Goal: Information Seeking & Learning: Learn about a topic

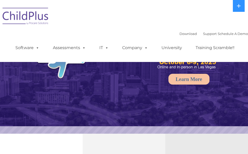
select select "MEDIUM"
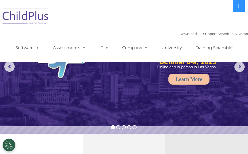
click at [29, 17] on img at bounding box center [25, 17] width 51 height 26
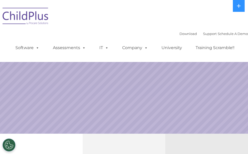
select select "MEDIUM"
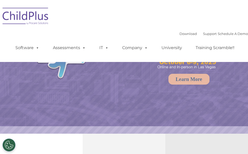
select select "MEDIUM"
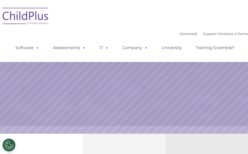
select select "MEDIUM"
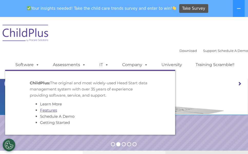
click at [53, 109] on link "Features" at bounding box center [48, 110] width 17 height 5
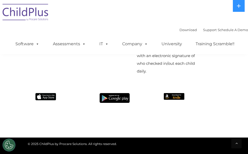
scroll to position [4129, 0]
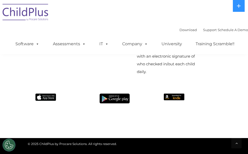
click at [118, 103] on img at bounding box center [115, 98] width 30 height 10
click at [109, 103] on img at bounding box center [115, 98] width 30 height 10
click at [111, 103] on img at bounding box center [115, 98] width 30 height 10
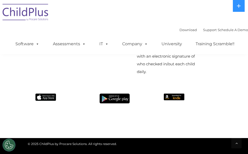
click at [111, 103] on img at bounding box center [115, 98] width 30 height 10
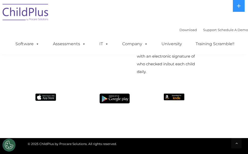
click at [111, 103] on img at bounding box center [115, 98] width 30 height 10
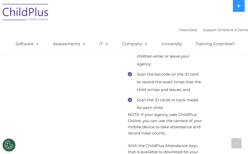
scroll to position [3914, 0]
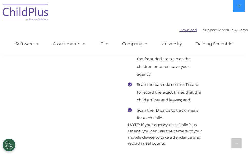
click at [180, 30] on link "Download" at bounding box center [188, 30] width 17 height 4
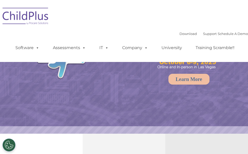
select select "MEDIUM"
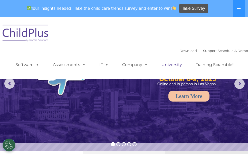
click at [166, 64] on link "University" at bounding box center [171, 65] width 31 height 10
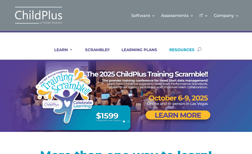
click at [182, 50] on link "RESOURCES" at bounding box center [179, 53] width 32 height 12
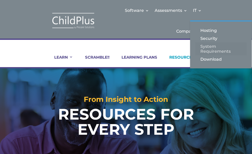
click at [211, 48] on link "System Requirements" at bounding box center [220, 48] width 51 height 13
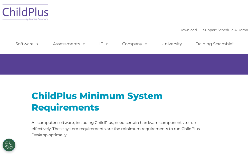
select select "MEDIUM"
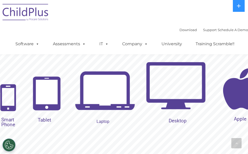
scroll to position [616, 0]
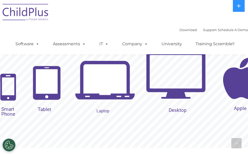
click at [101, 110] on rs-layer "Laptop" at bounding box center [103, 110] width 13 height 5
click at [106, 86] on img at bounding box center [105, 81] width 60 height 60
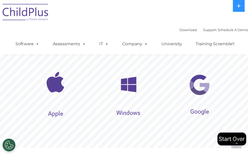
click at [197, 89] on img at bounding box center [200, 85] width 22 height 22
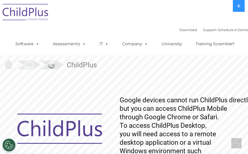
scroll to position [565, 0]
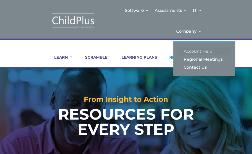
click at [191, 51] on link "Account Help" at bounding box center [204, 51] width 51 height 8
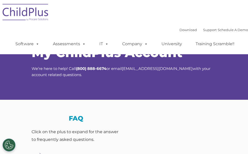
select select "MEDIUM"
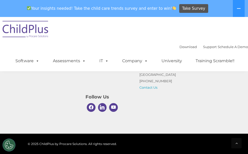
scroll to position [575, 0]
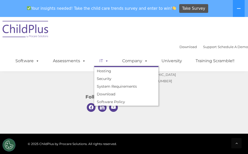
click at [104, 62] on span at bounding box center [106, 60] width 6 height 5
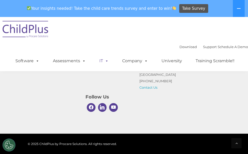
click at [107, 61] on span at bounding box center [106, 60] width 6 height 5
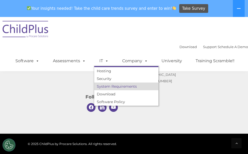
click at [114, 86] on link "System Requirements" at bounding box center [126, 86] width 64 height 8
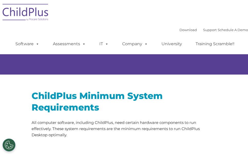
select select "MEDIUM"
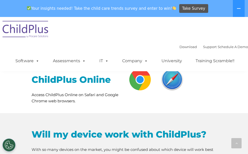
scroll to position [251, 0]
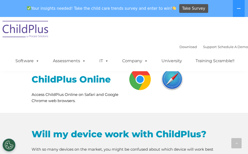
click at [142, 78] on img at bounding box center [140, 79] width 24 height 24
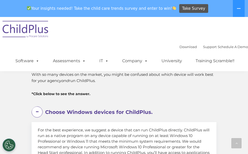
scroll to position [328, 0]
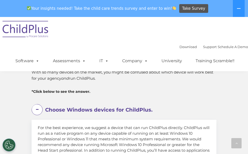
click at [65, 110] on span "Choose Windows devices for ChildPlus." at bounding box center [98, 110] width 107 height 6
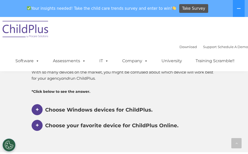
click at [35, 110] on span at bounding box center [37, 109] width 11 height 11
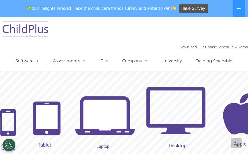
scroll to position [600, 0]
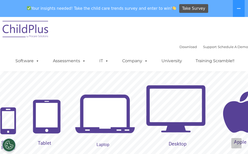
click at [100, 122] on img at bounding box center [105, 115] width 60 height 60
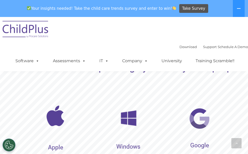
click at [131, 122] on img at bounding box center [129, 118] width 26 height 26
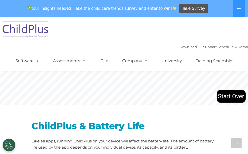
scroll to position [677, 0]
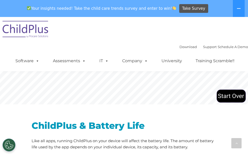
click at [228, 97] on img at bounding box center [232, 95] width 30 height 15
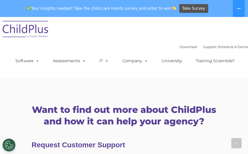
scroll to position [803, 0]
